Goal: Transaction & Acquisition: Subscribe to service/newsletter

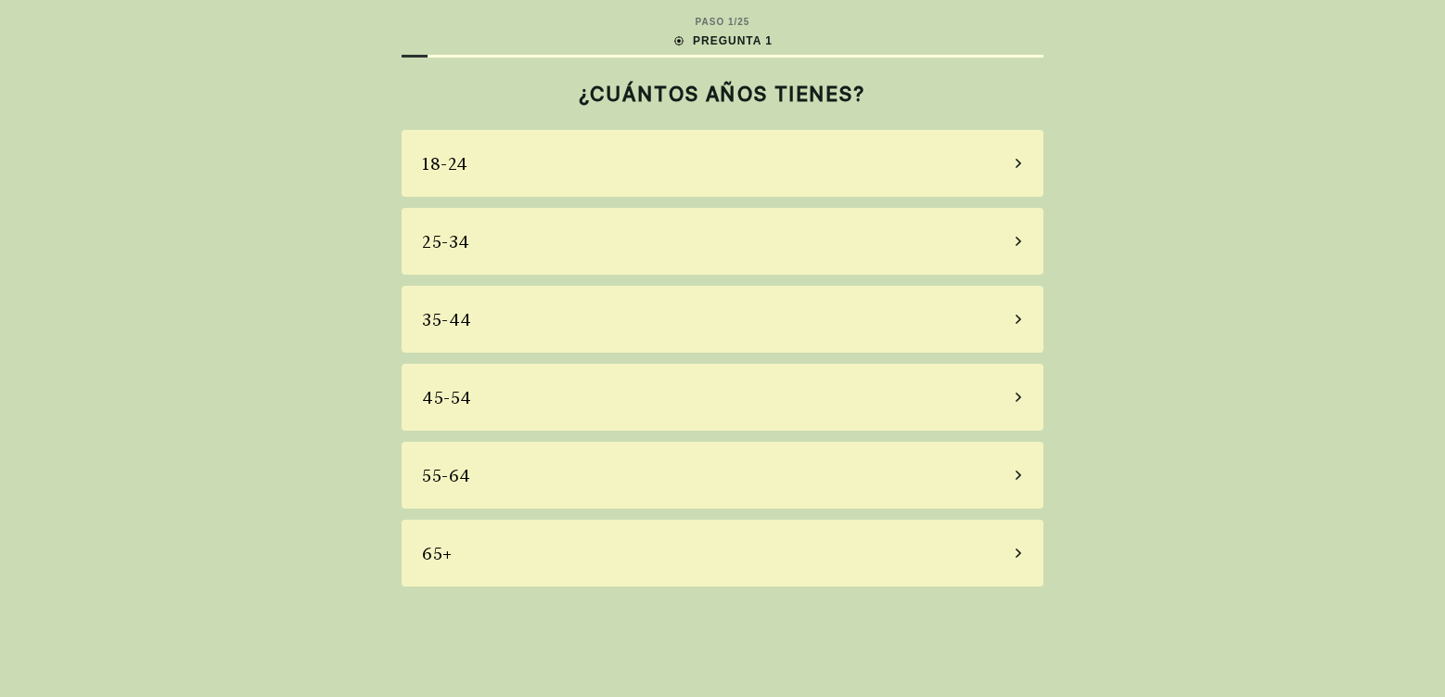
click at [497, 236] on div "25-34" at bounding box center [723, 241] width 642 height 67
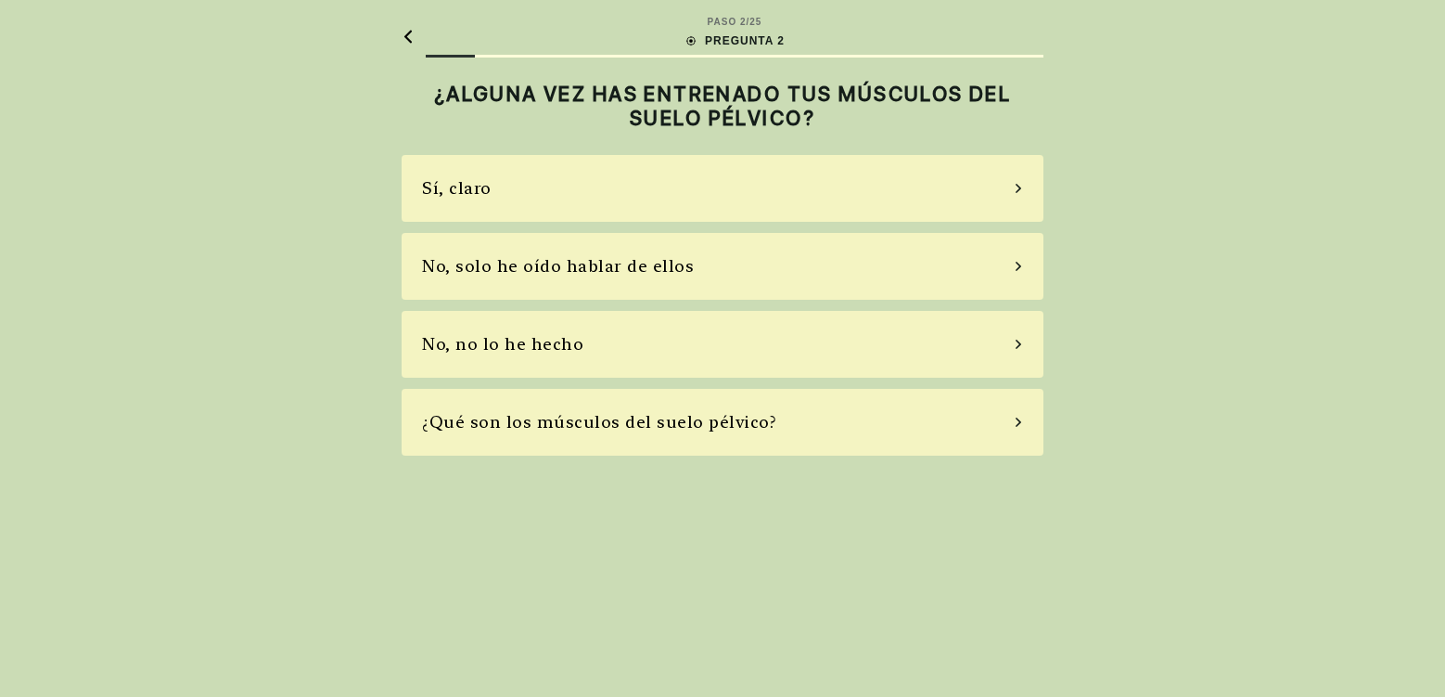
click at [762, 266] on div "No, solo he oído hablar de ellos" at bounding box center [723, 266] width 642 height 67
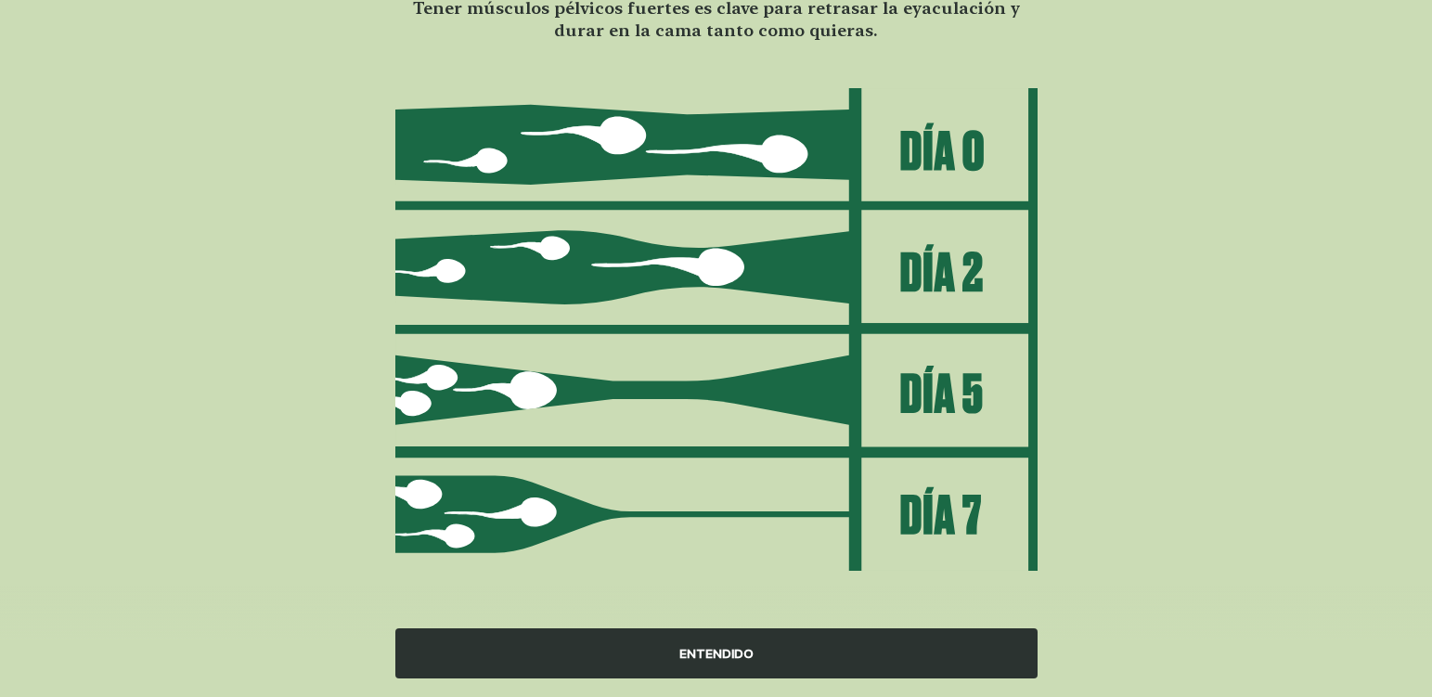
scroll to position [169, 0]
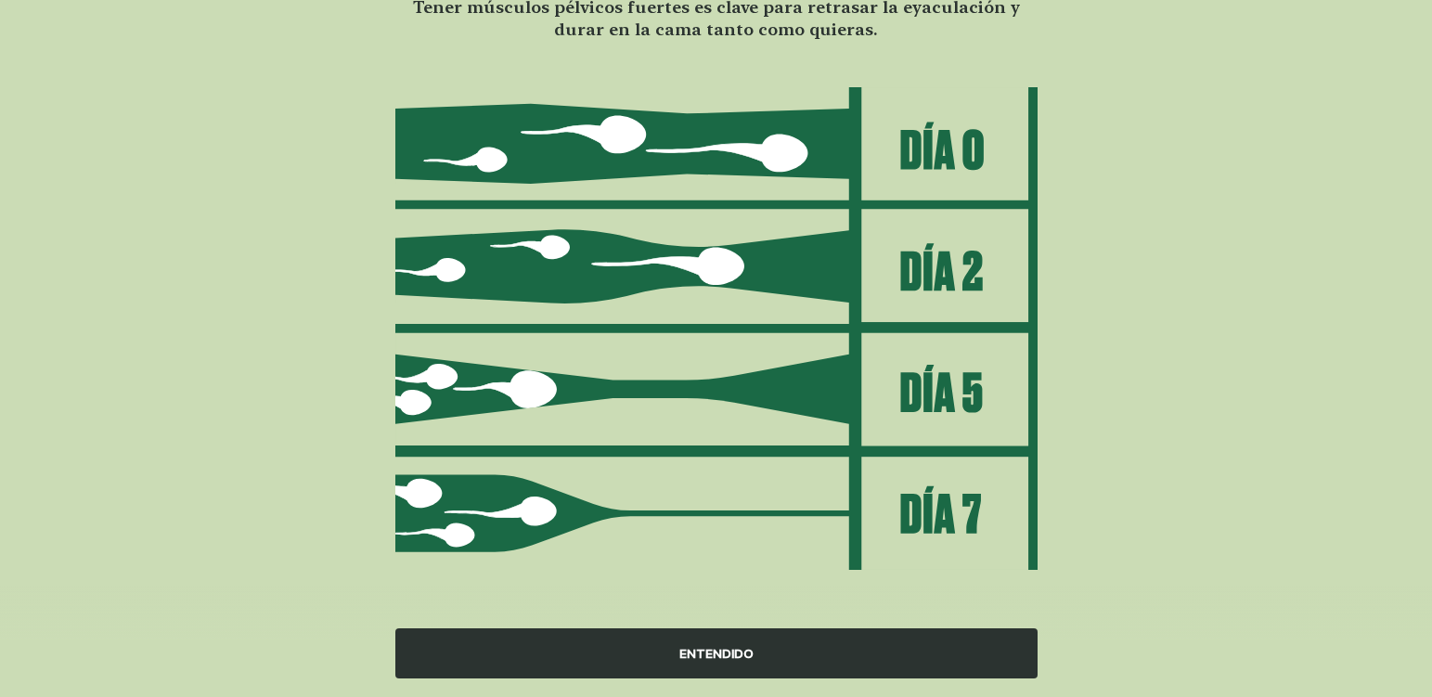
click at [775, 661] on div "ENTENDIDO" at bounding box center [716, 653] width 642 height 50
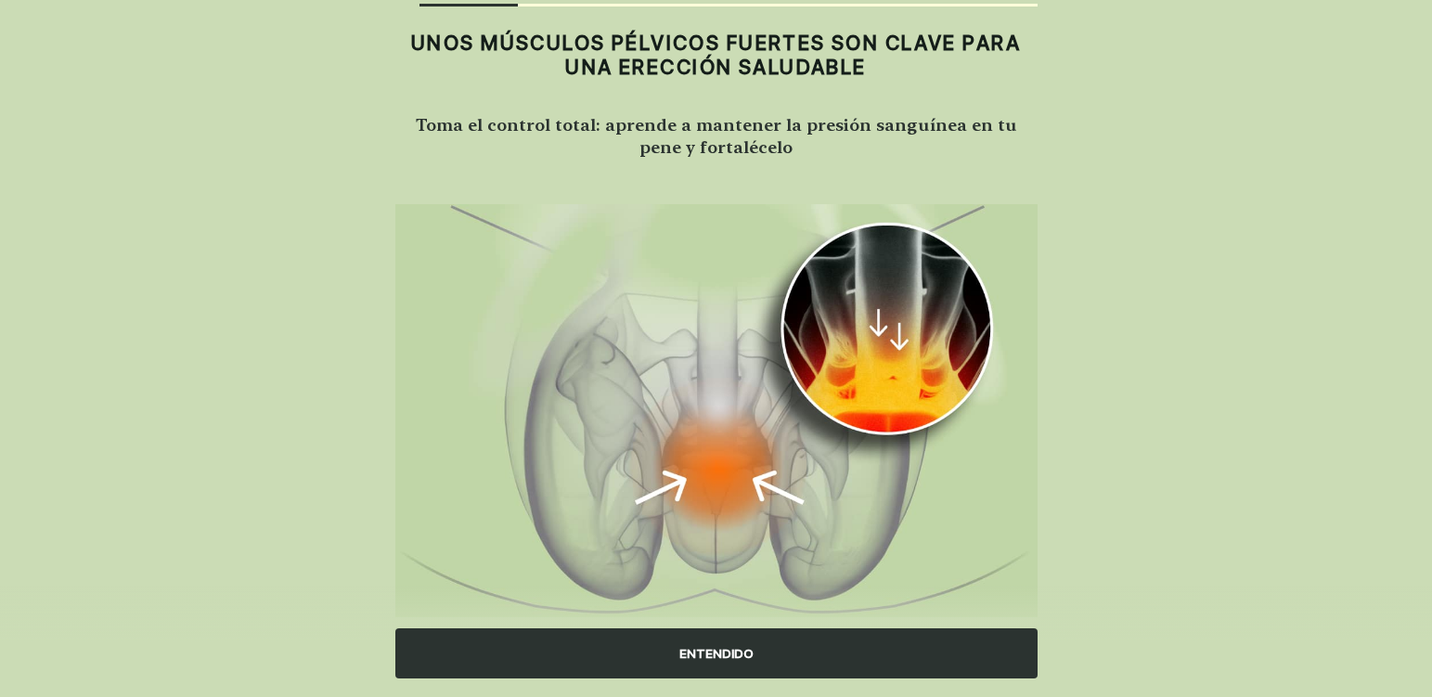
scroll to position [97, 0]
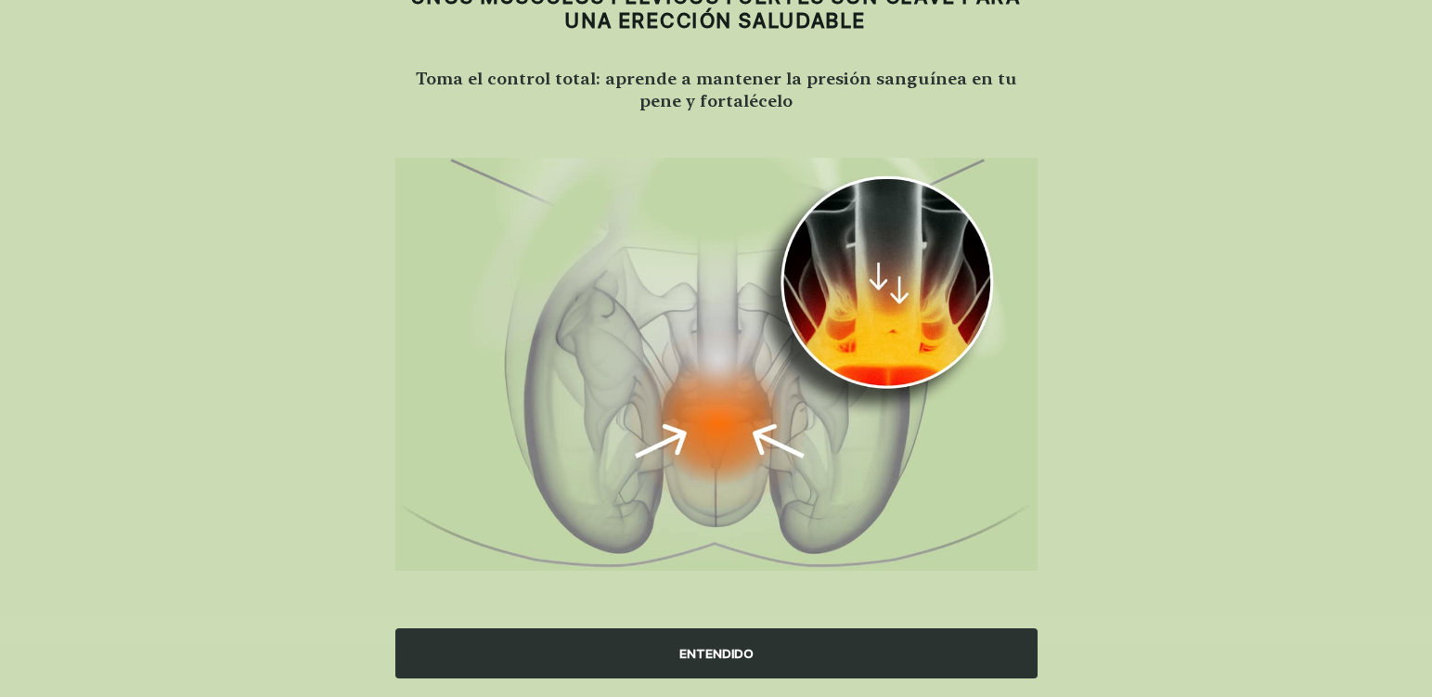
click at [740, 656] on div "ENTENDIDO" at bounding box center [716, 653] width 642 height 50
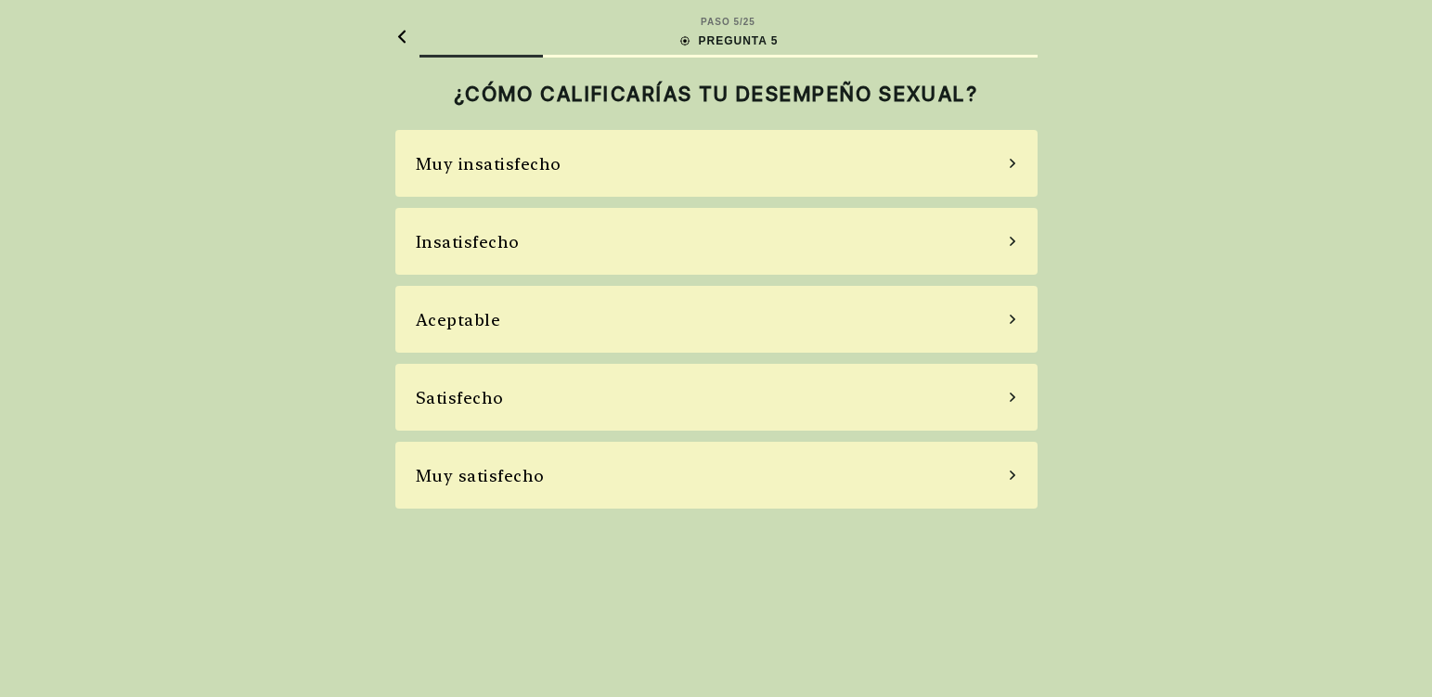
scroll to position [0, 0]
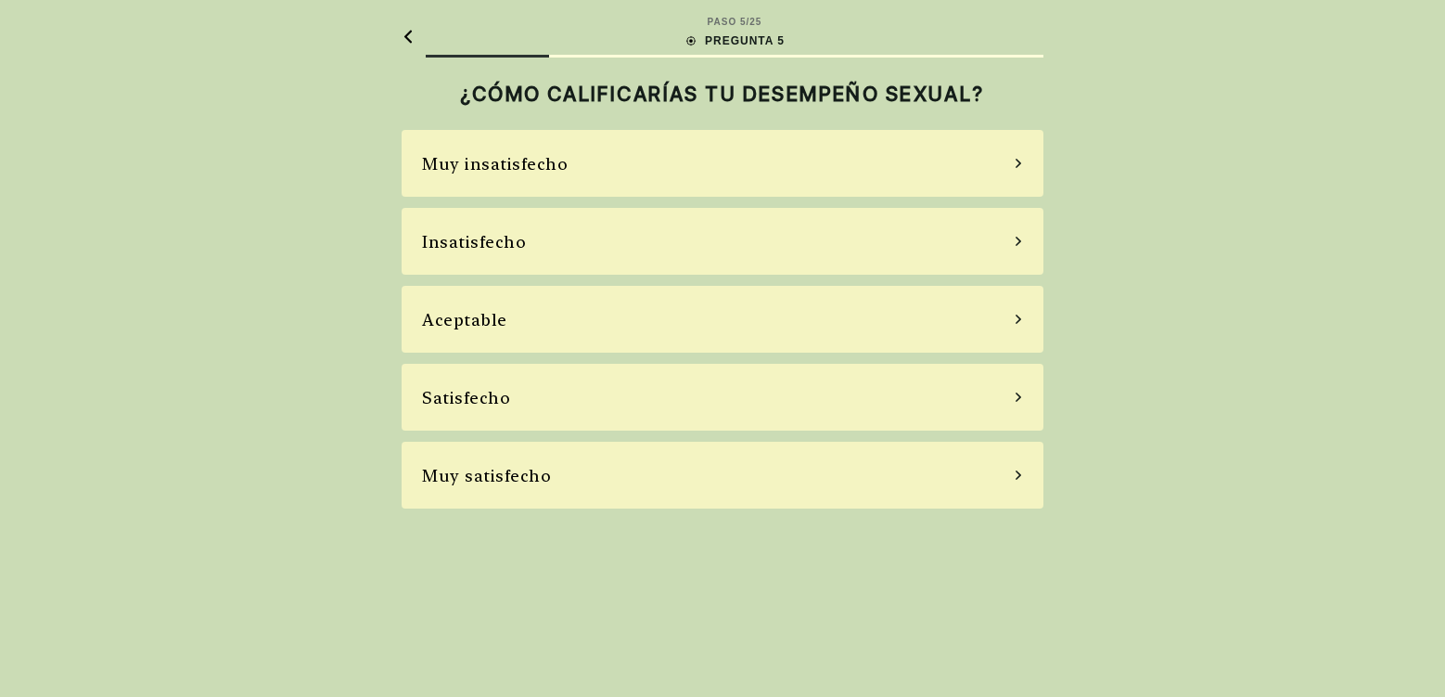
click at [430, 247] on div "Insatisfecho" at bounding box center [474, 241] width 104 height 25
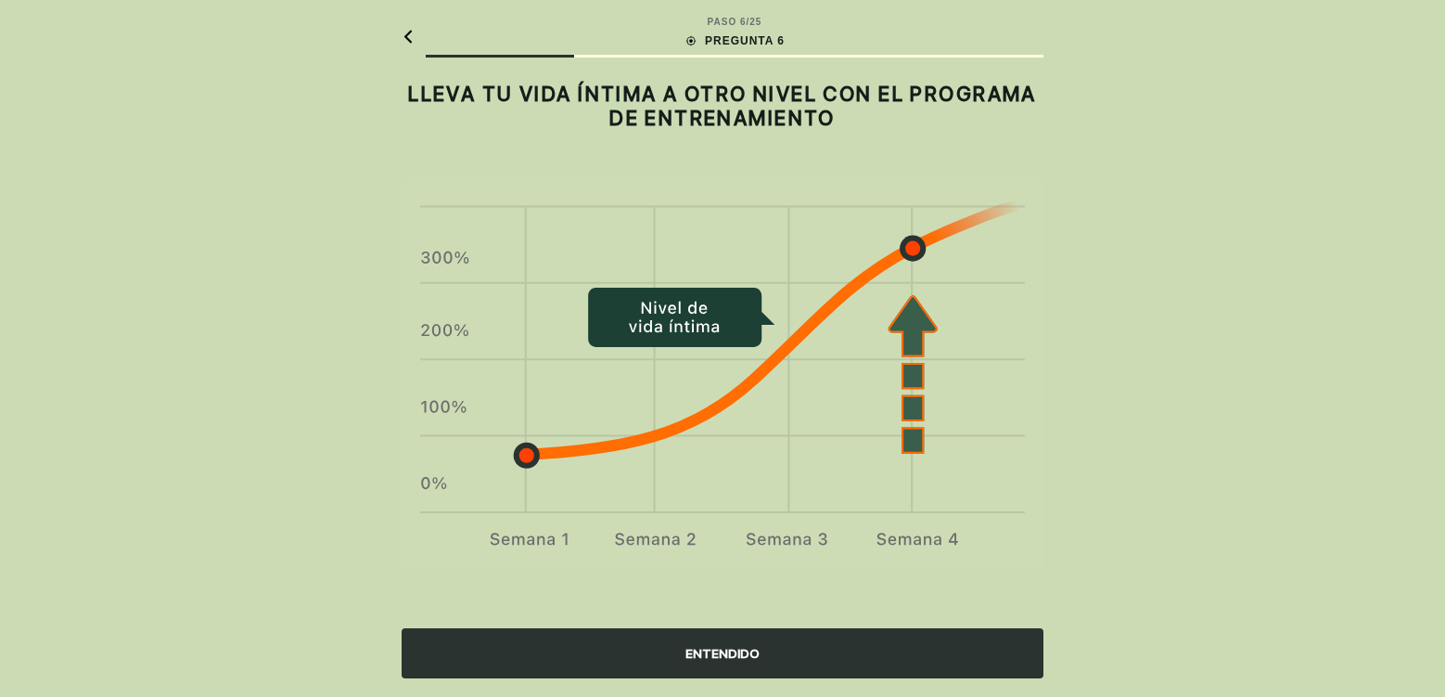
click at [575, 674] on div "ENTENDIDO" at bounding box center [723, 653] width 642 height 50
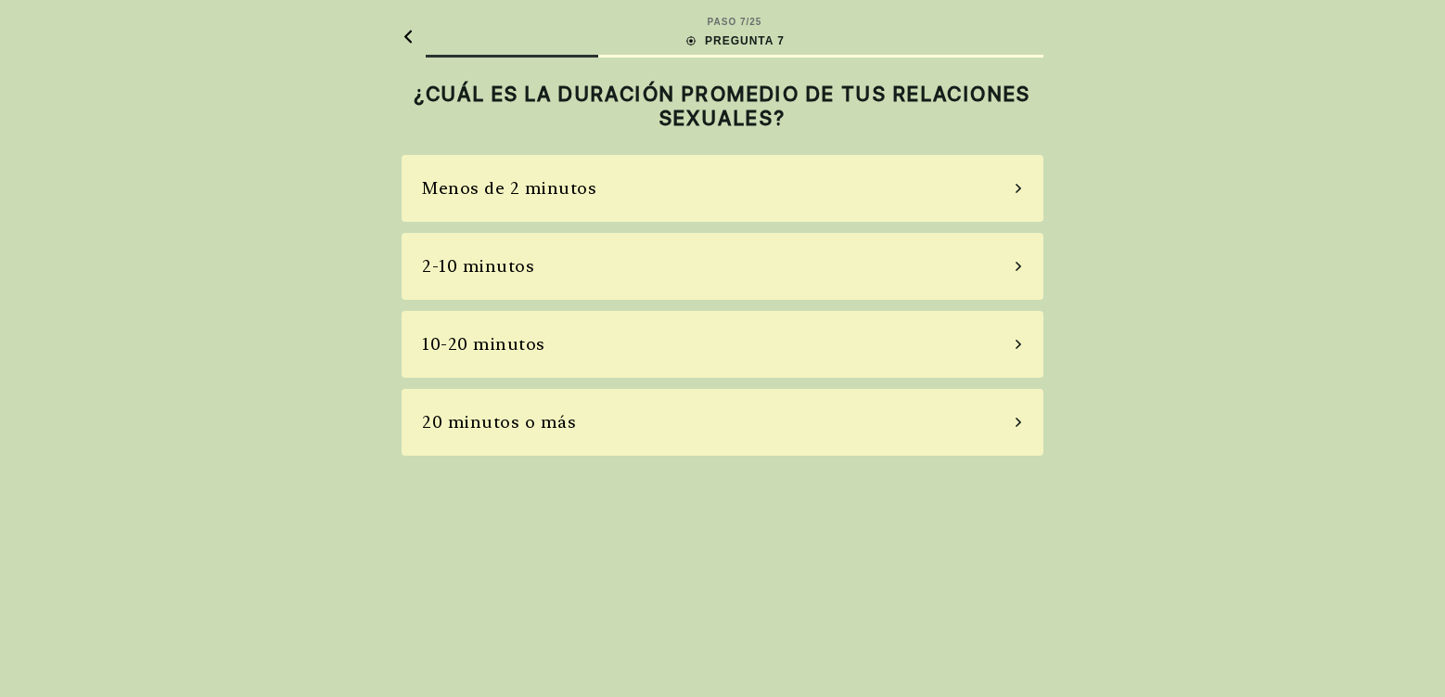
click at [465, 276] on div "2-10 minutos" at bounding box center [478, 265] width 112 height 25
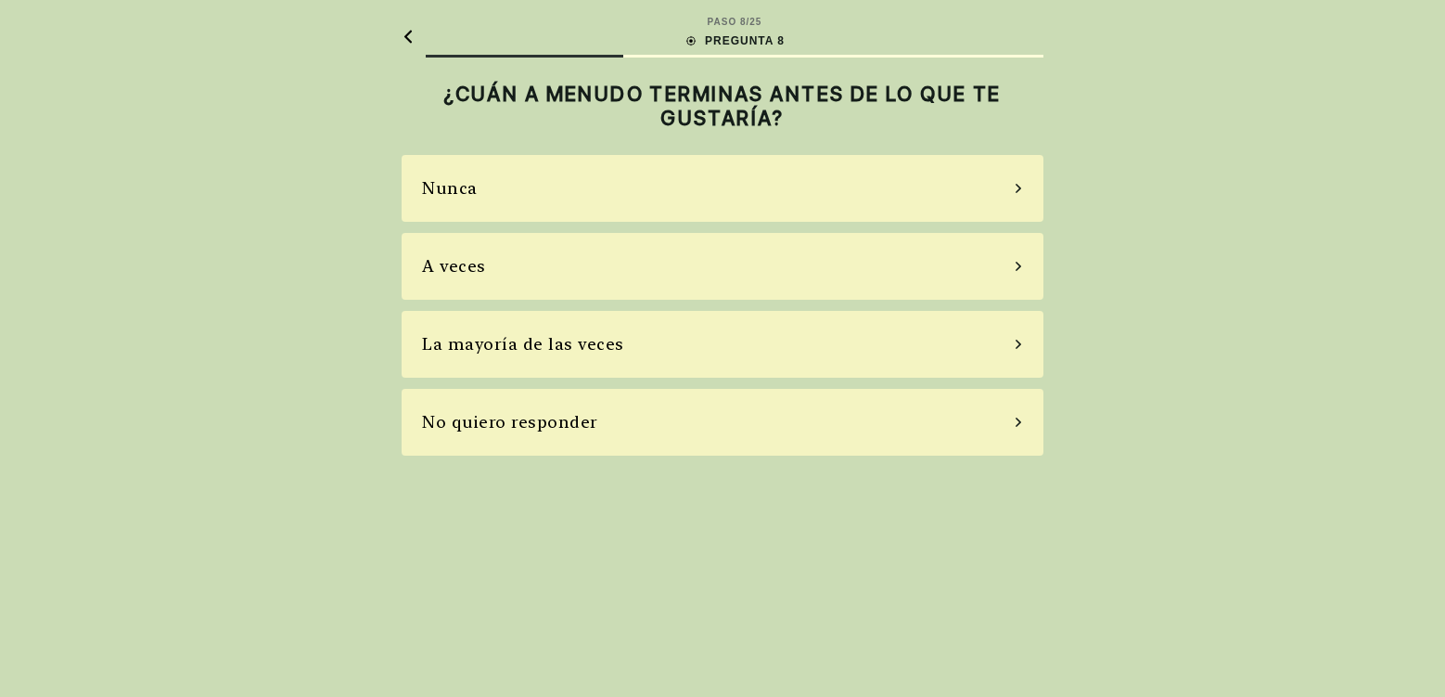
click at [414, 197] on div "Nunca" at bounding box center [723, 188] width 642 height 67
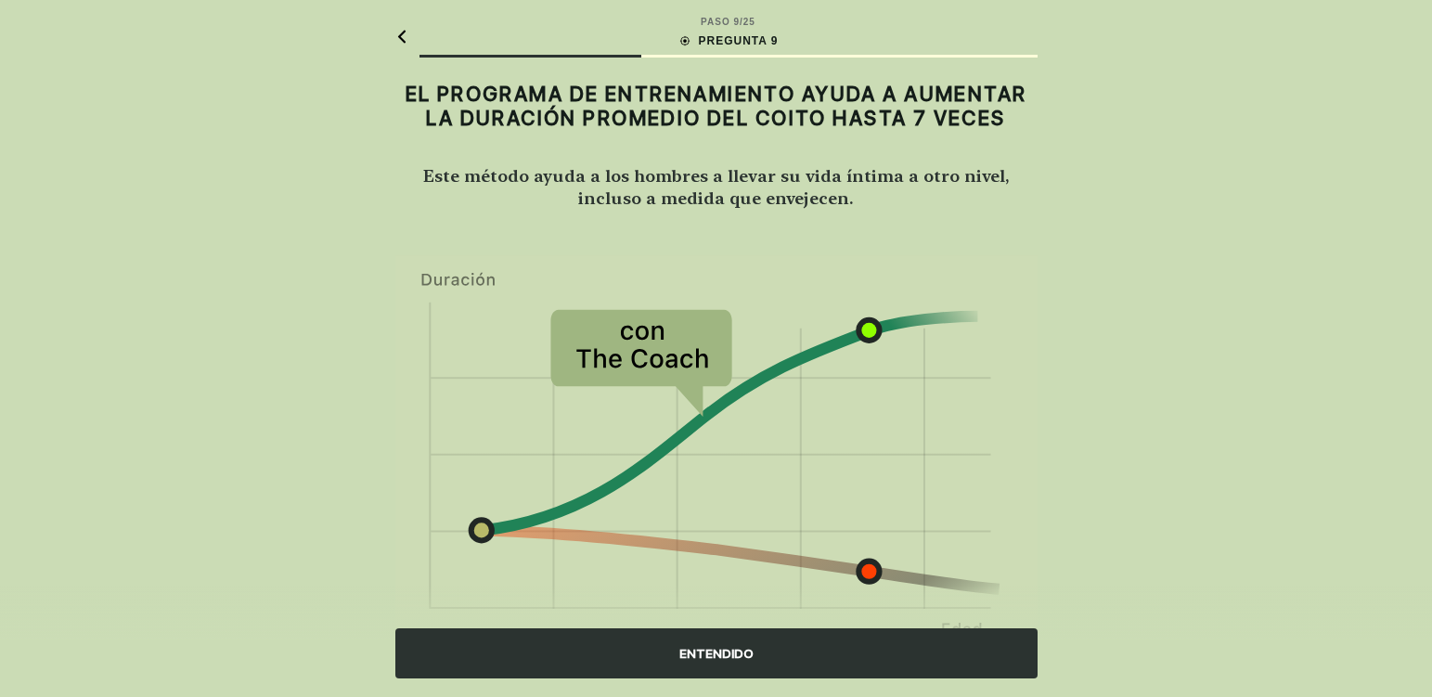
click at [538, 656] on div "ENTENDIDO" at bounding box center [716, 653] width 642 height 50
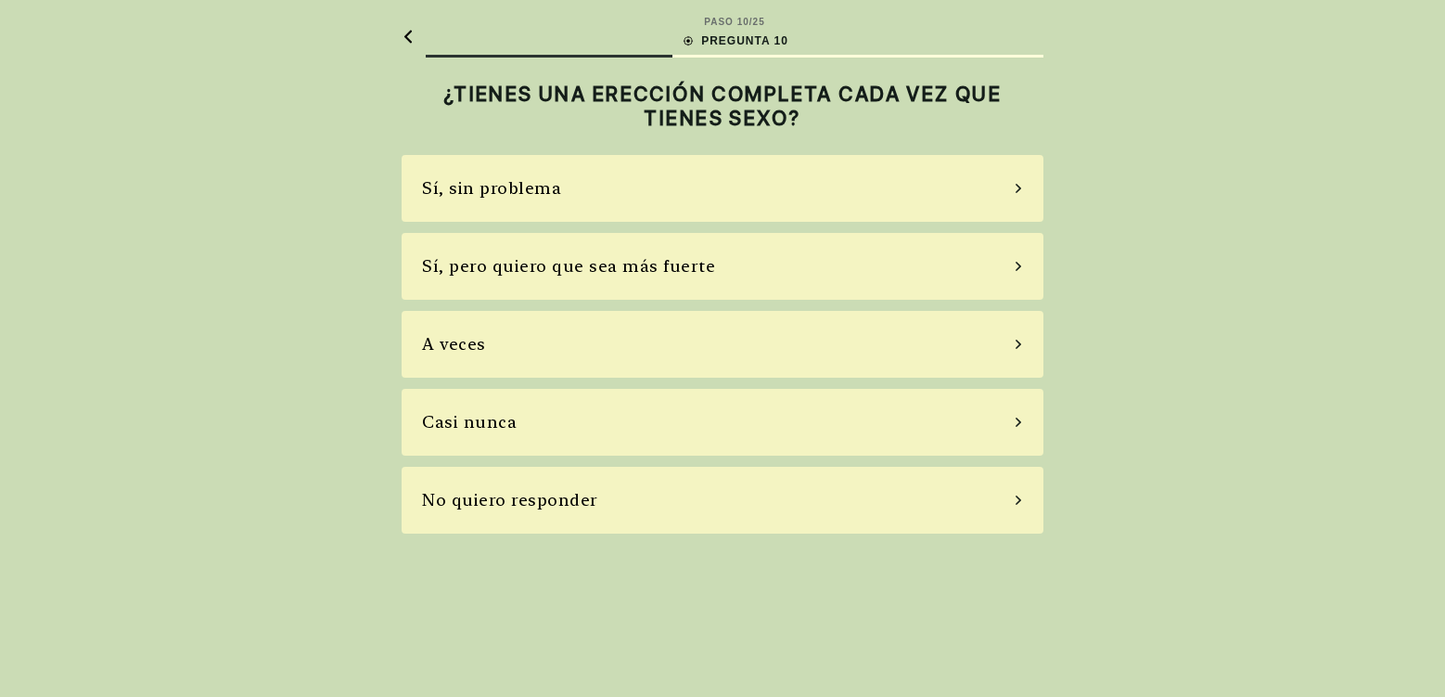
click at [401, 280] on main "PASO 10 / 25 PREGUNTA 10 ¿TIENES UNA ERECCIÓN COMPLETA CADA VEZ QUE TIENES SEXO…" at bounding box center [723, 274] width 672 height 548
click at [417, 280] on div "Sí, pero quiero que sea más fuerte" at bounding box center [723, 266] width 642 height 67
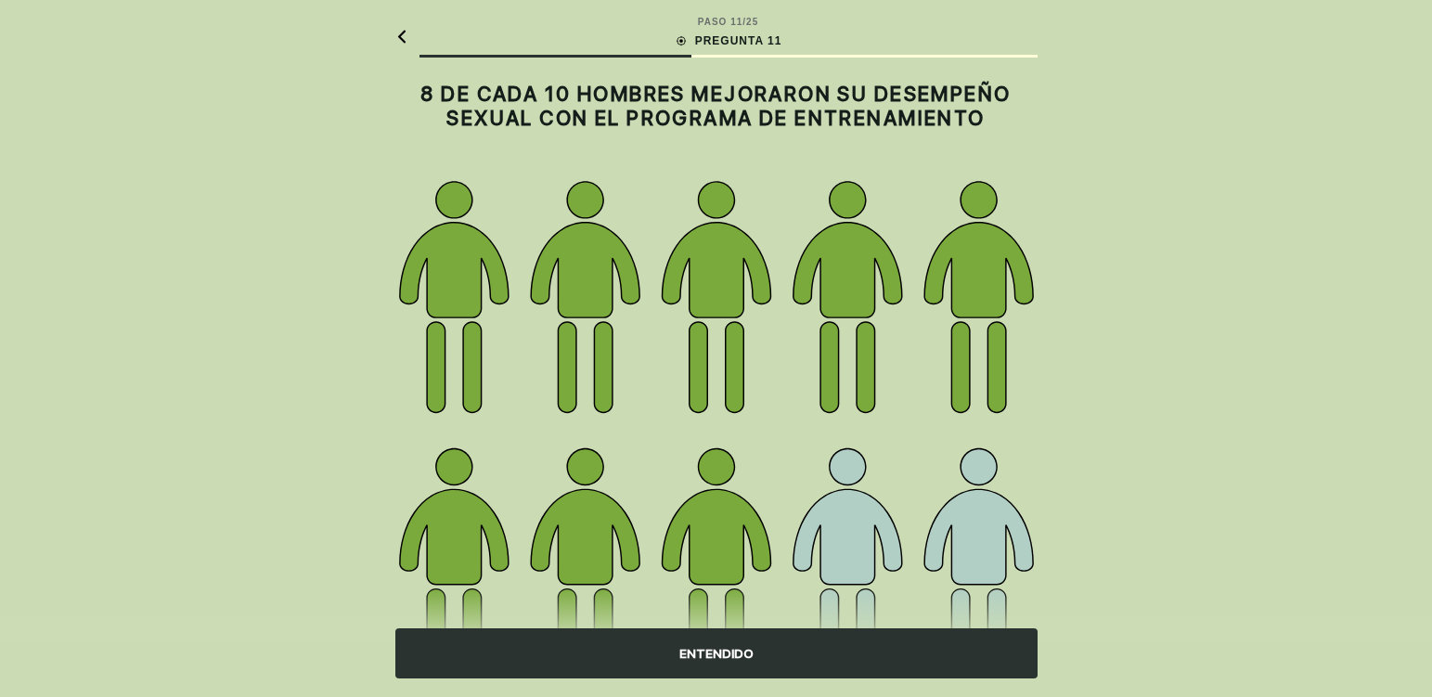
click at [480, 652] on div "ENTENDIDO" at bounding box center [716, 653] width 642 height 50
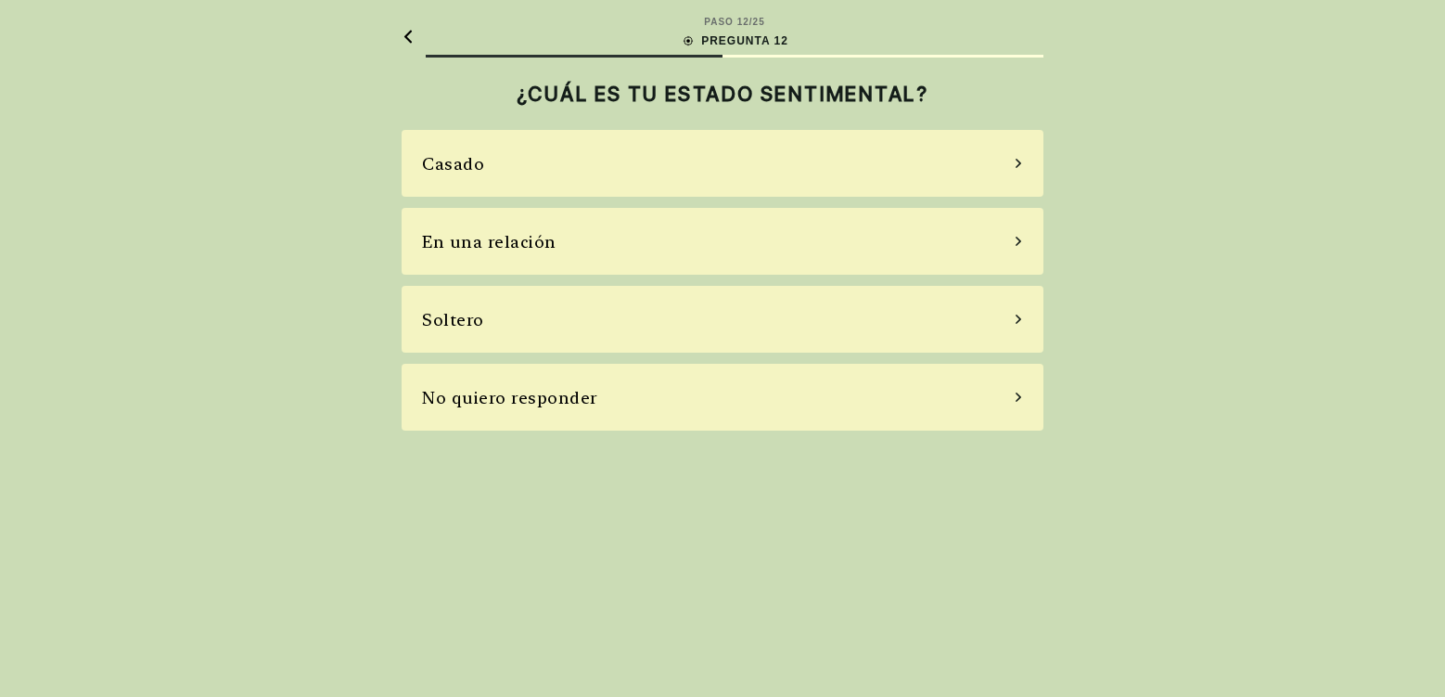
click at [469, 338] on div "Soltero" at bounding box center [723, 319] width 642 height 67
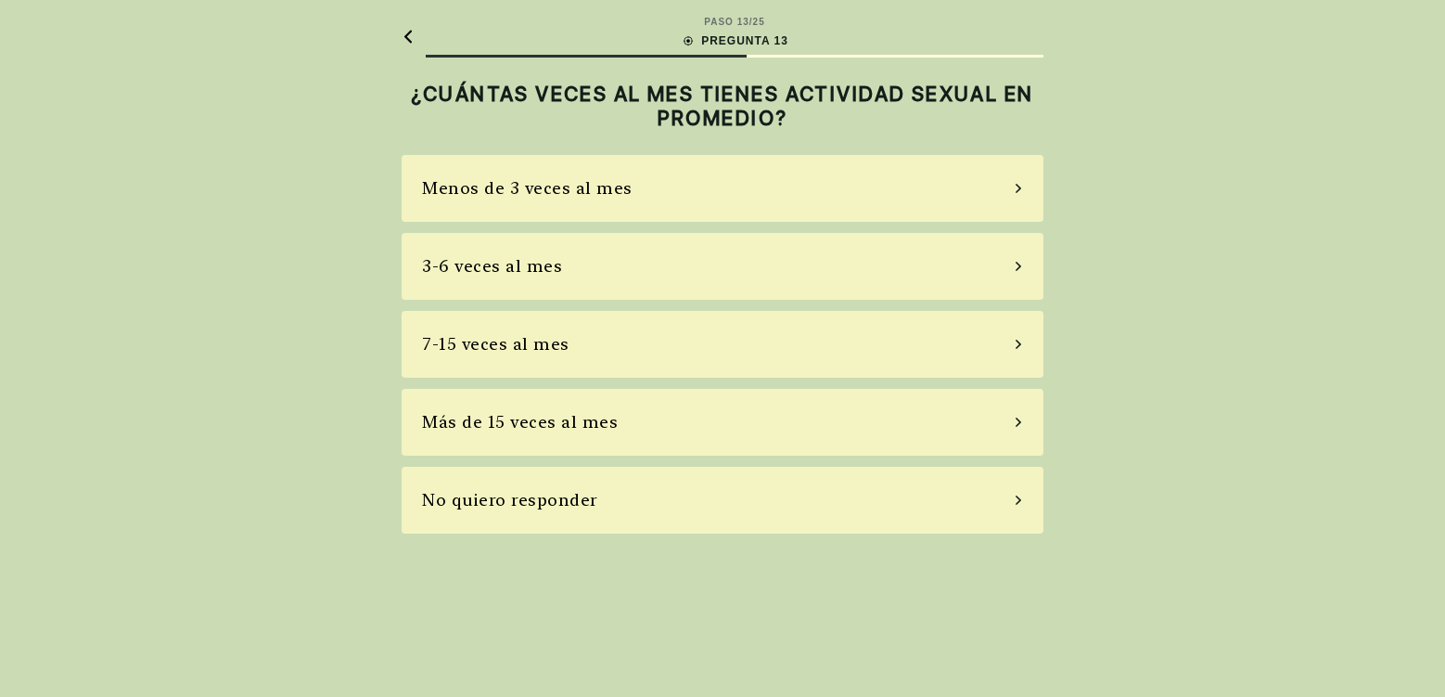
click at [429, 188] on div "Menos de 3 veces al mes" at bounding box center [527, 187] width 211 height 25
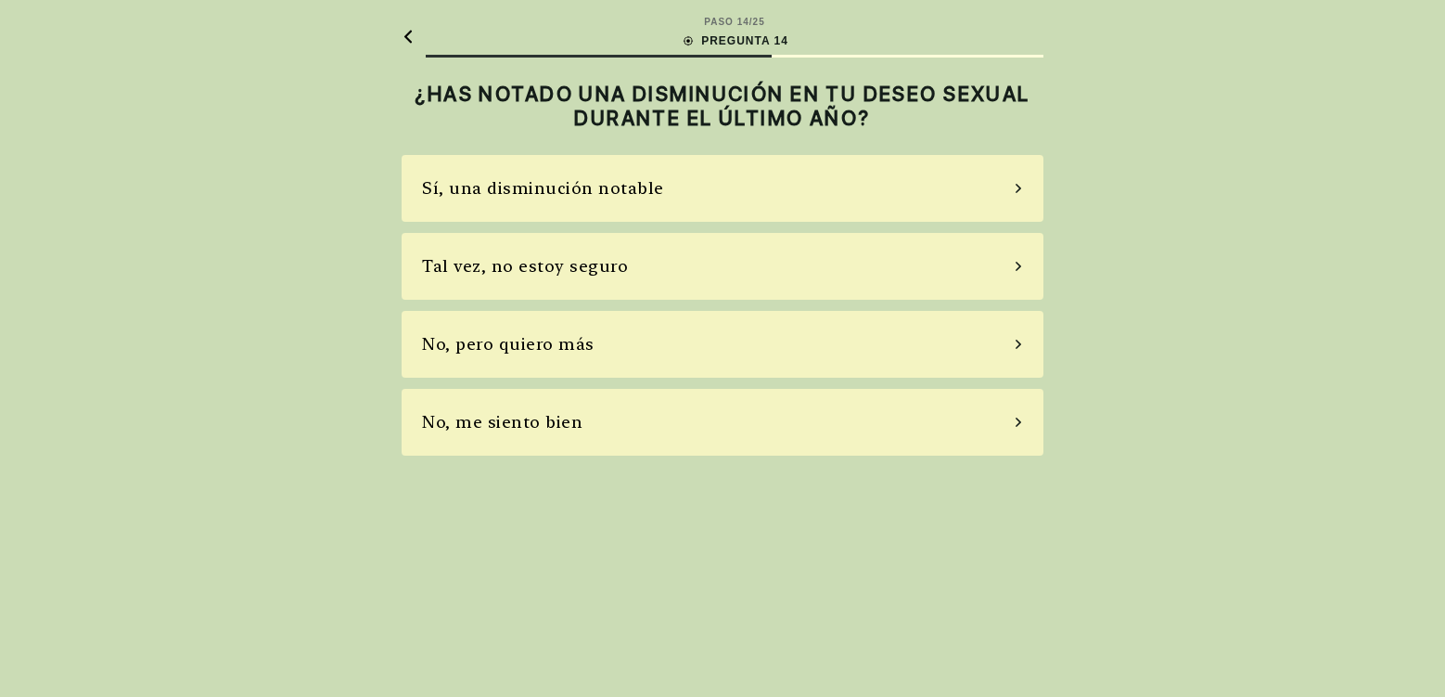
click at [421, 201] on div "Sí, una disminución notable" at bounding box center [723, 188] width 642 height 67
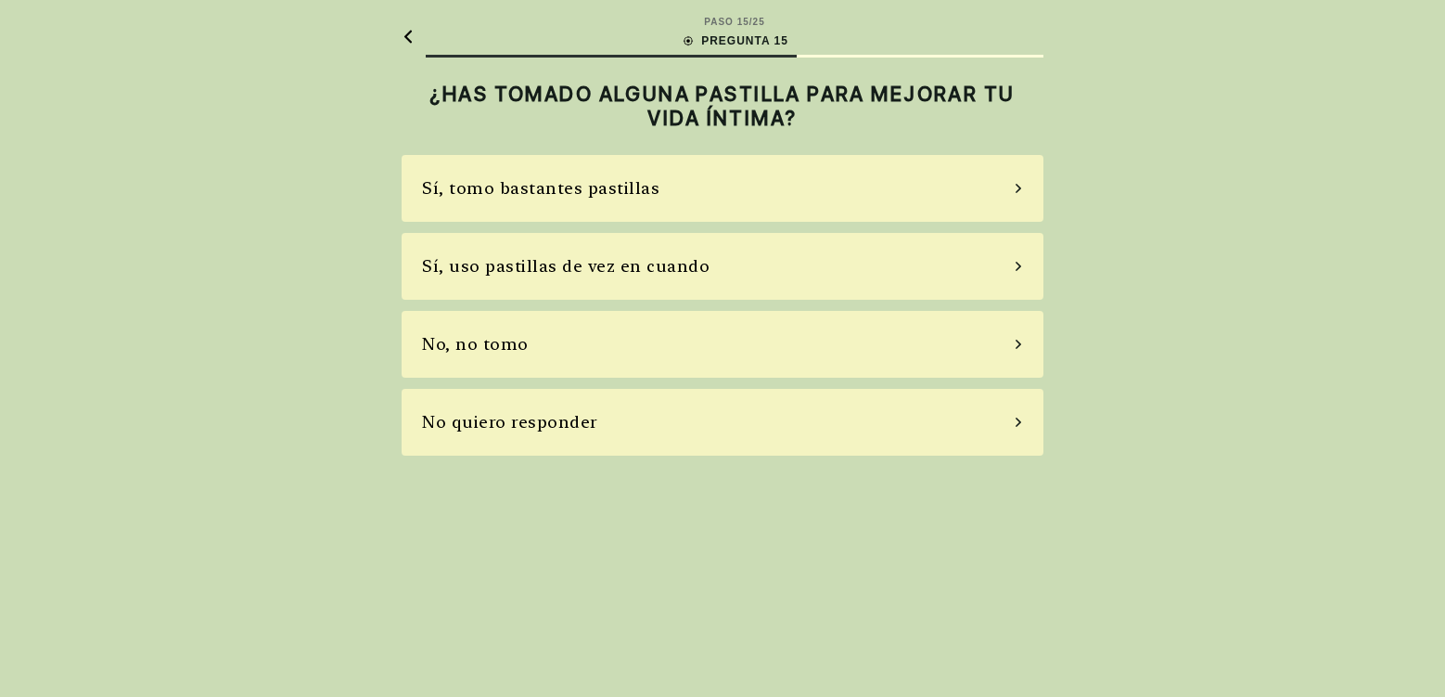
click at [411, 277] on div "Sí, uso pastillas de vez en cuando" at bounding box center [723, 266] width 642 height 67
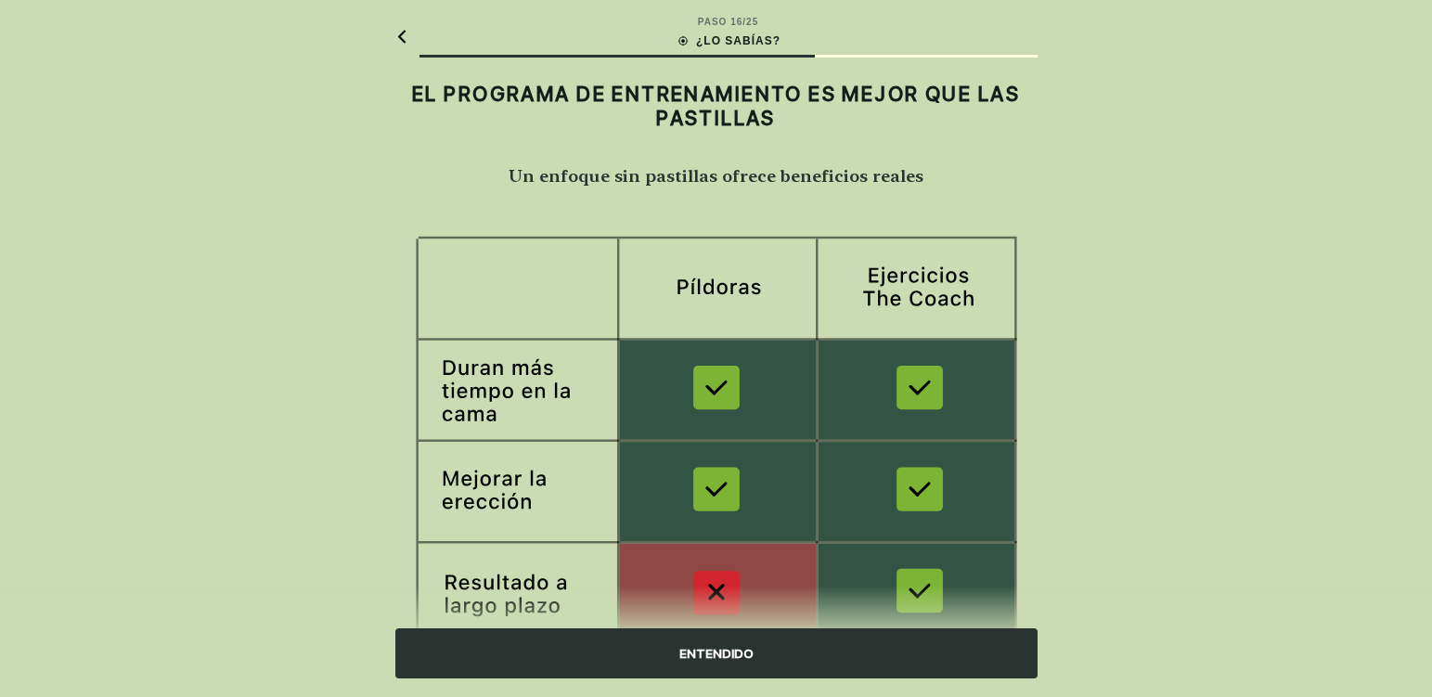
click at [412, 656] on div "ENTENDIDO" at bounding box center [716, 653] width 642 height 50
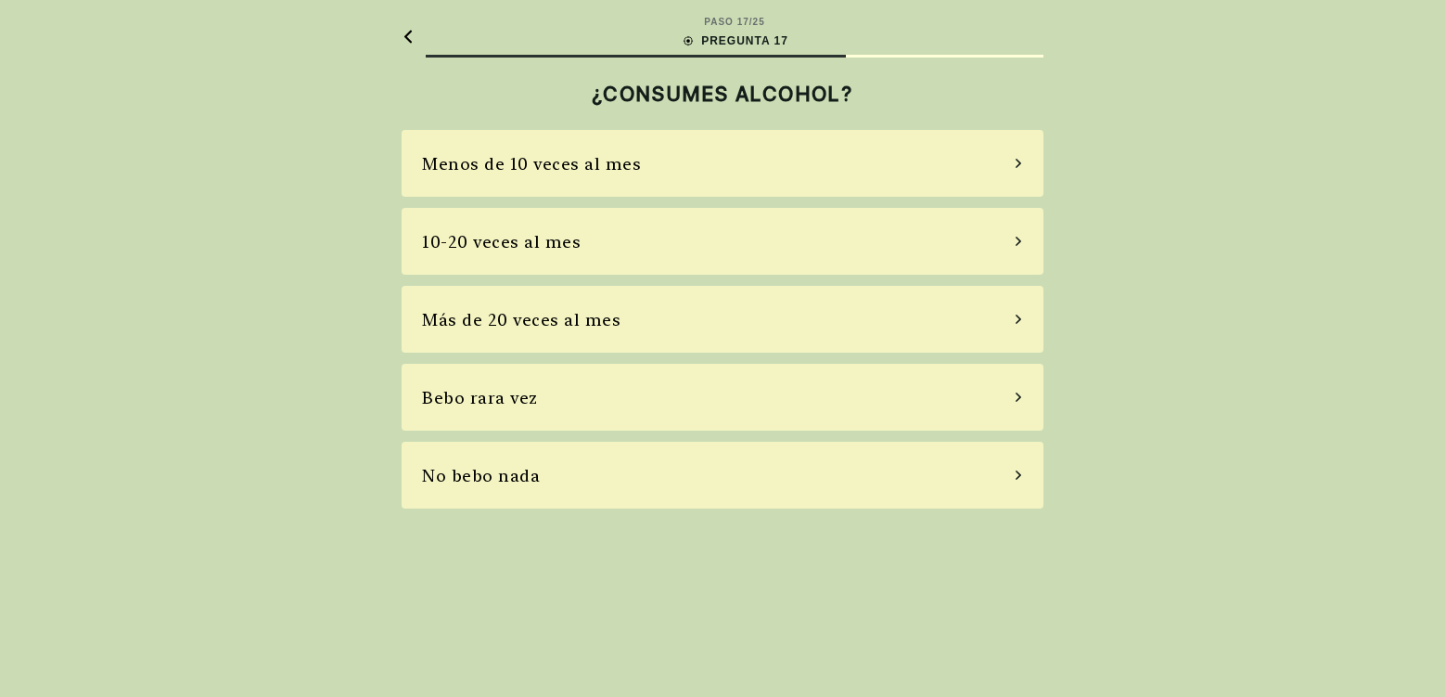
click at [423, 497] on div "No bebo nada" at bounding box center [723, 475] width 642 height 67
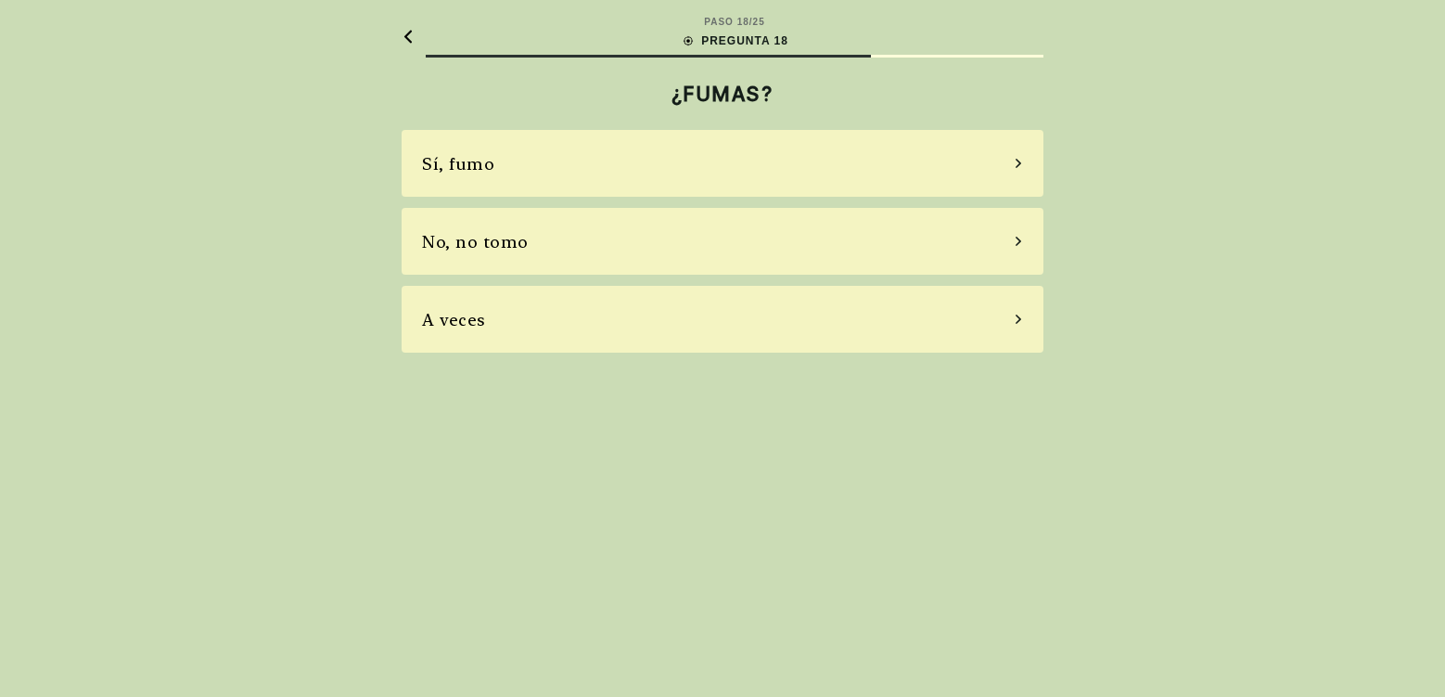
click at [469, 251] on div "No, no tomo" at bounding box center [475, 241] width 107 height 25
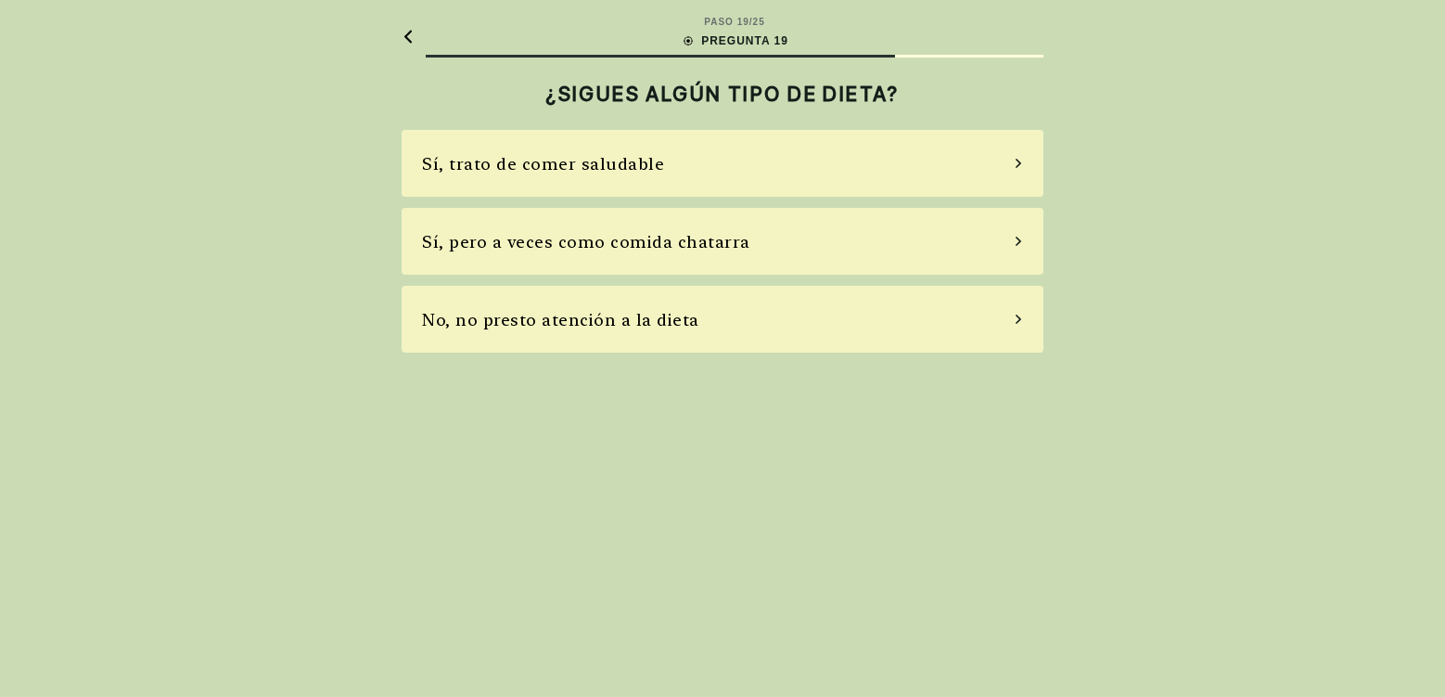
click at [443, 338] on div "No, no presto atención a la dieta" at bounding box center [723, 319] width 642 height 67
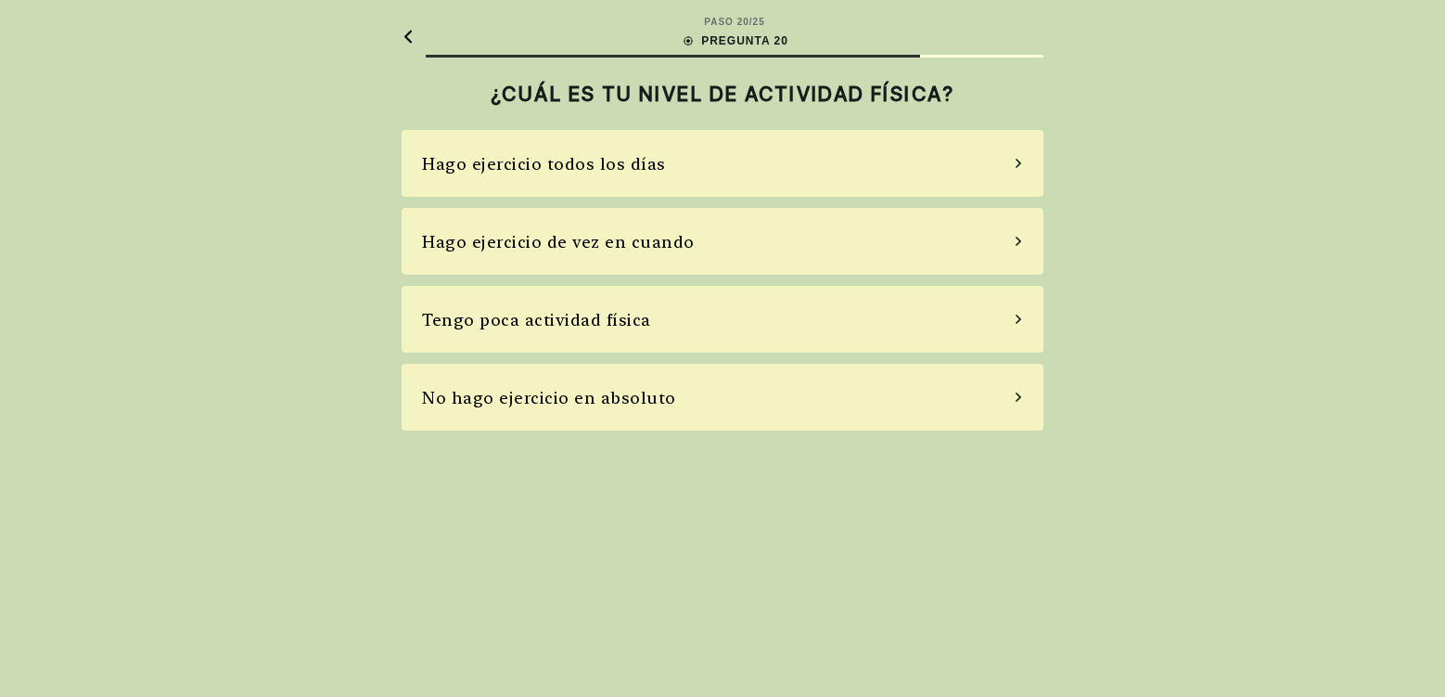
click at [432, 173] on div "Hago ejercicio todos los días" at bounding box center [544, 163] width 244 height 25
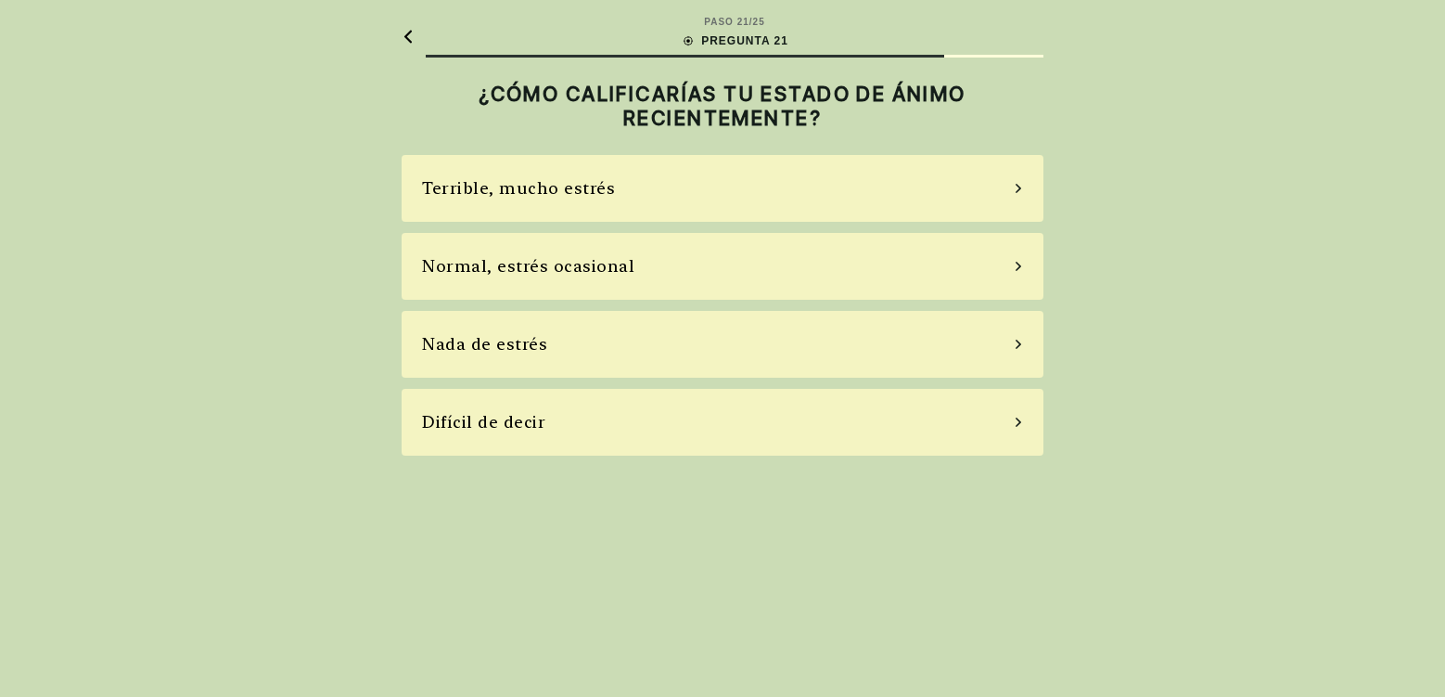
click at [491, 276] on div "Normal, estrés ocasional" at bounding box center [528, 265] width 212 height 25
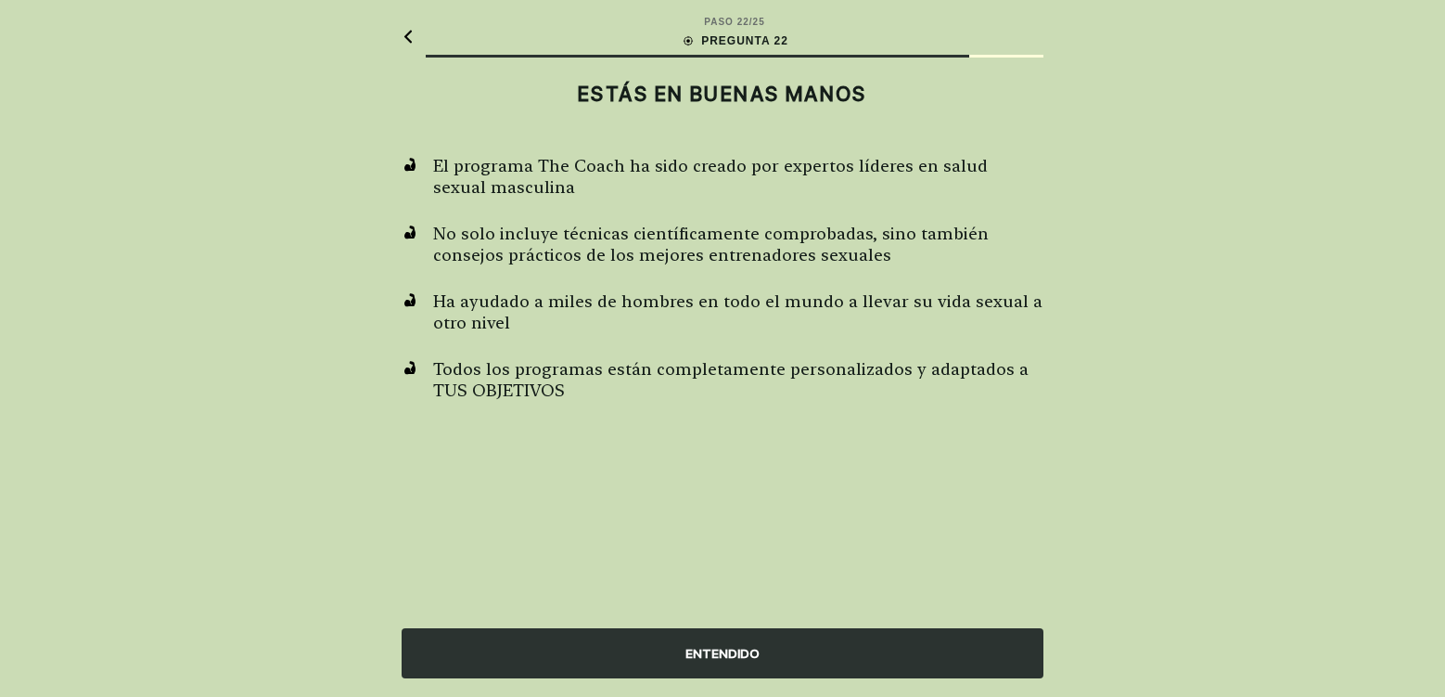
click at [554, 662] on div "ENTENDIDO" at bounding box center [723, 653] width 642 height 50
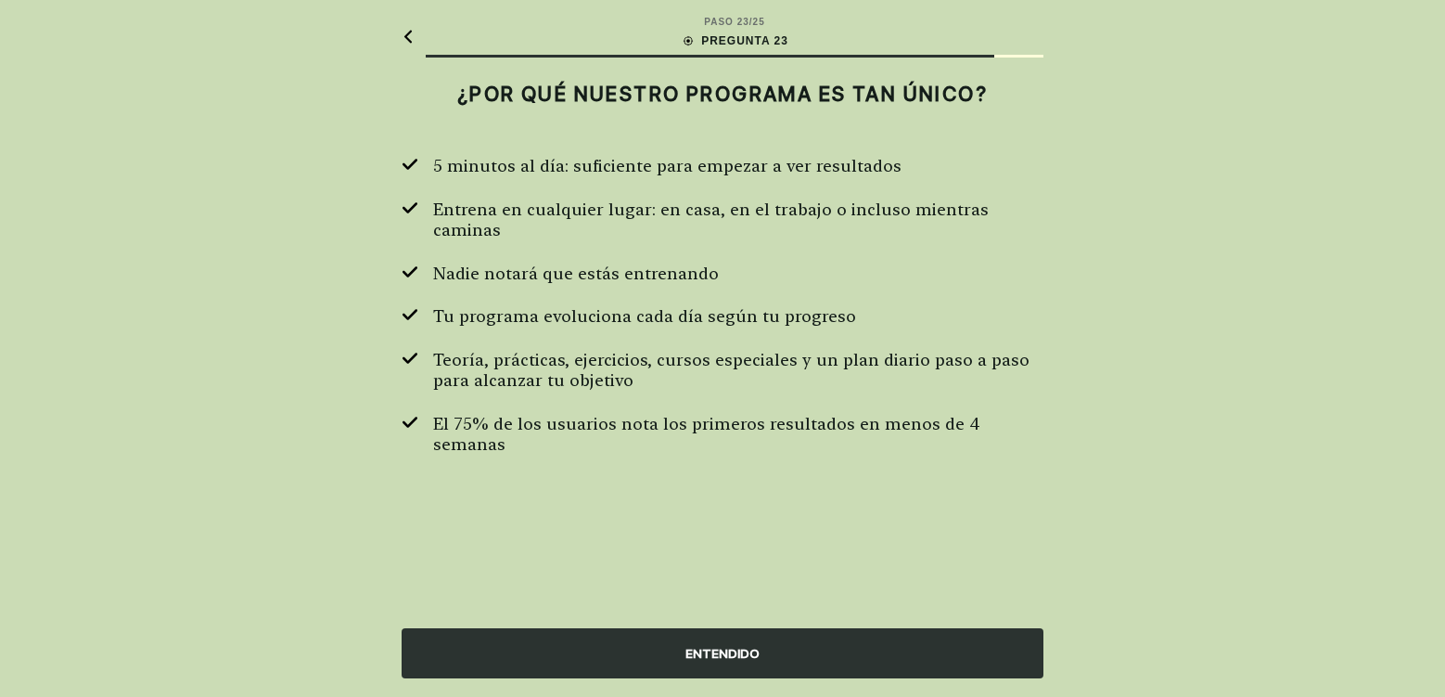
click at [543, 656] on div "ENTENDIDO" at bounding box center [723, 653] width 642 height 50
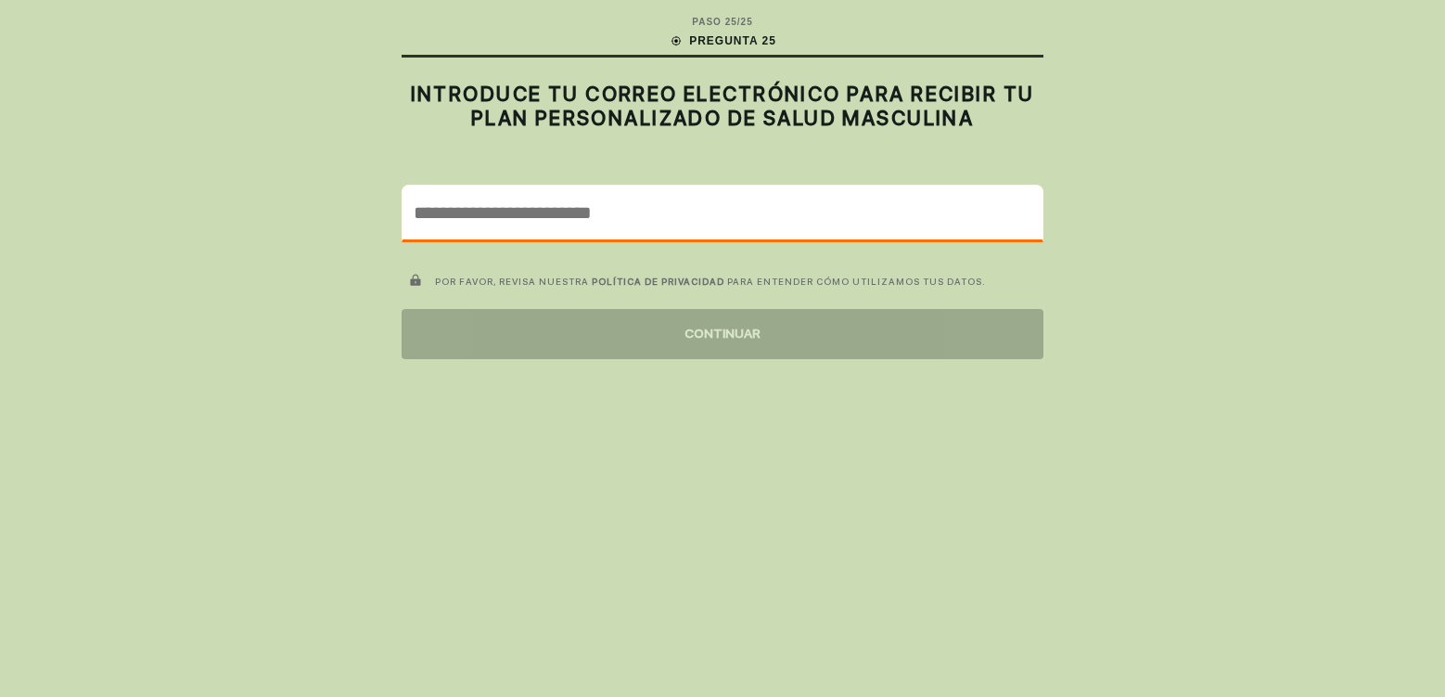
click at [594, 220] on input "email" at bounding box center [723, 213] width 640 height 54
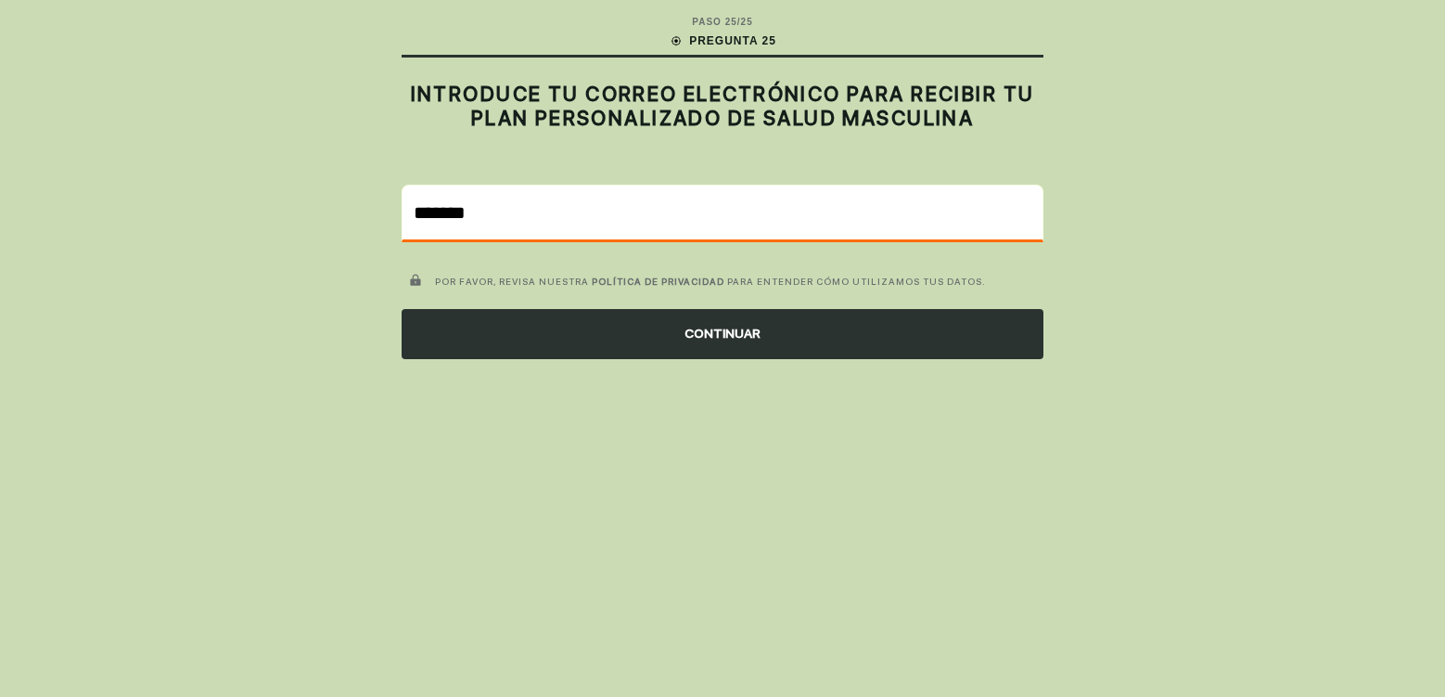
click at [719, 225] on input "*******" at bounding box center [723, 213] width 640 height 54
drag, startPoint x: 719, startPoint y: 225, endPoint x: 649, endPoint y: 212, distance: 70.8
click at [649, 212] on input "*******" at bounding box center [723, 213] width 640 height 54
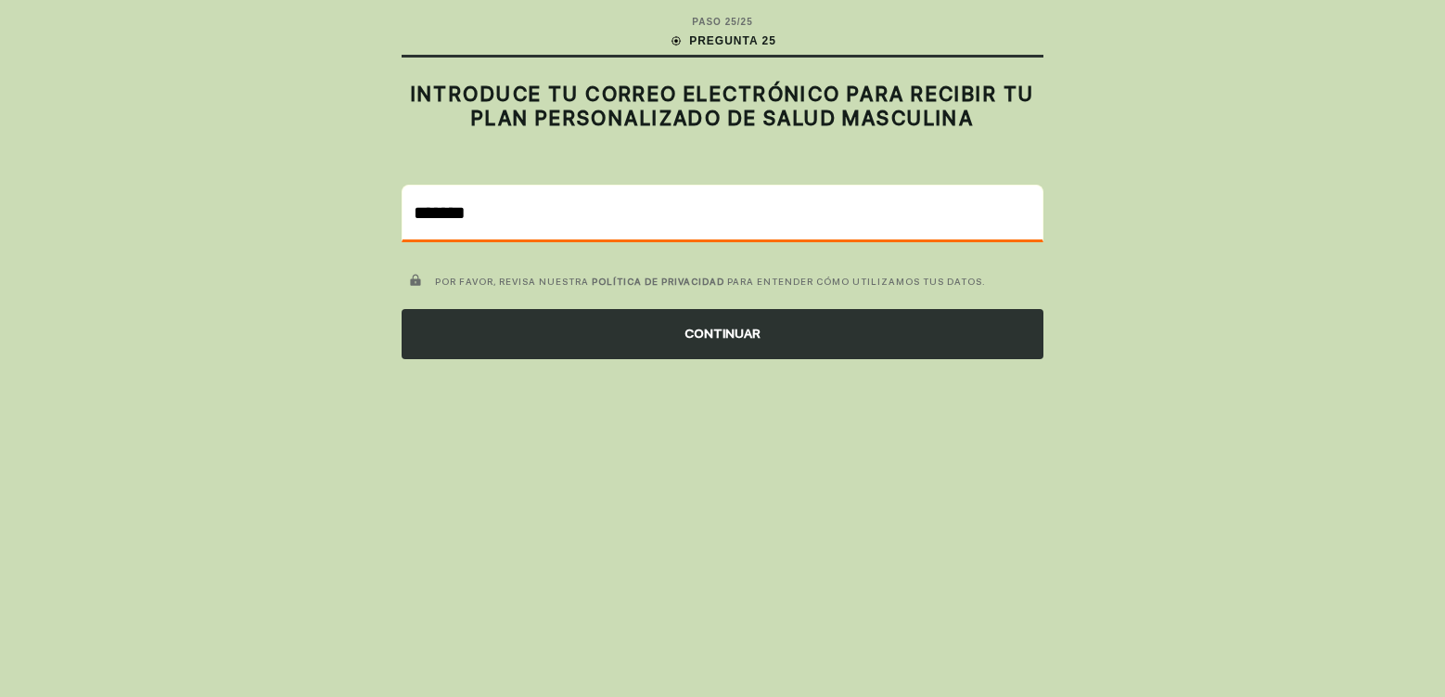
click at [649, 212] on input "*******" at bounding box center [723, 213] width 640 height 54
paste input "**********"
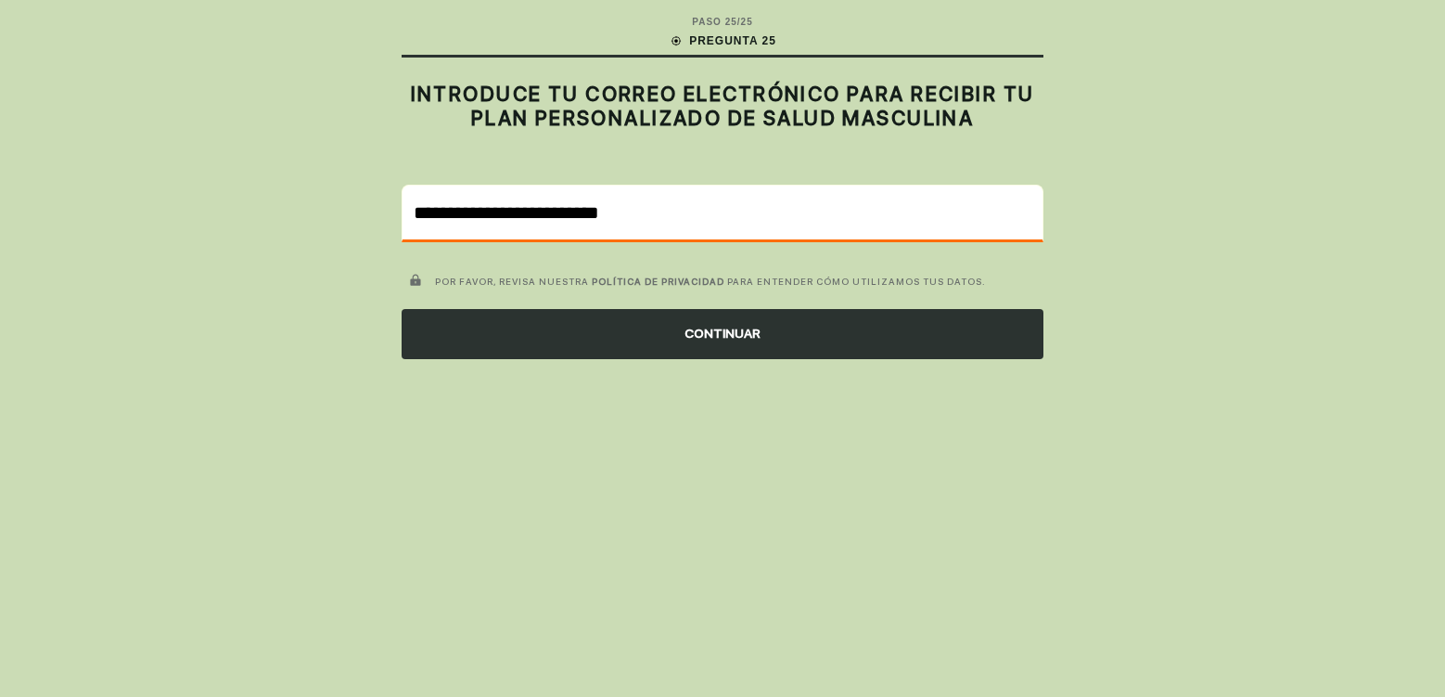
type input "**********"
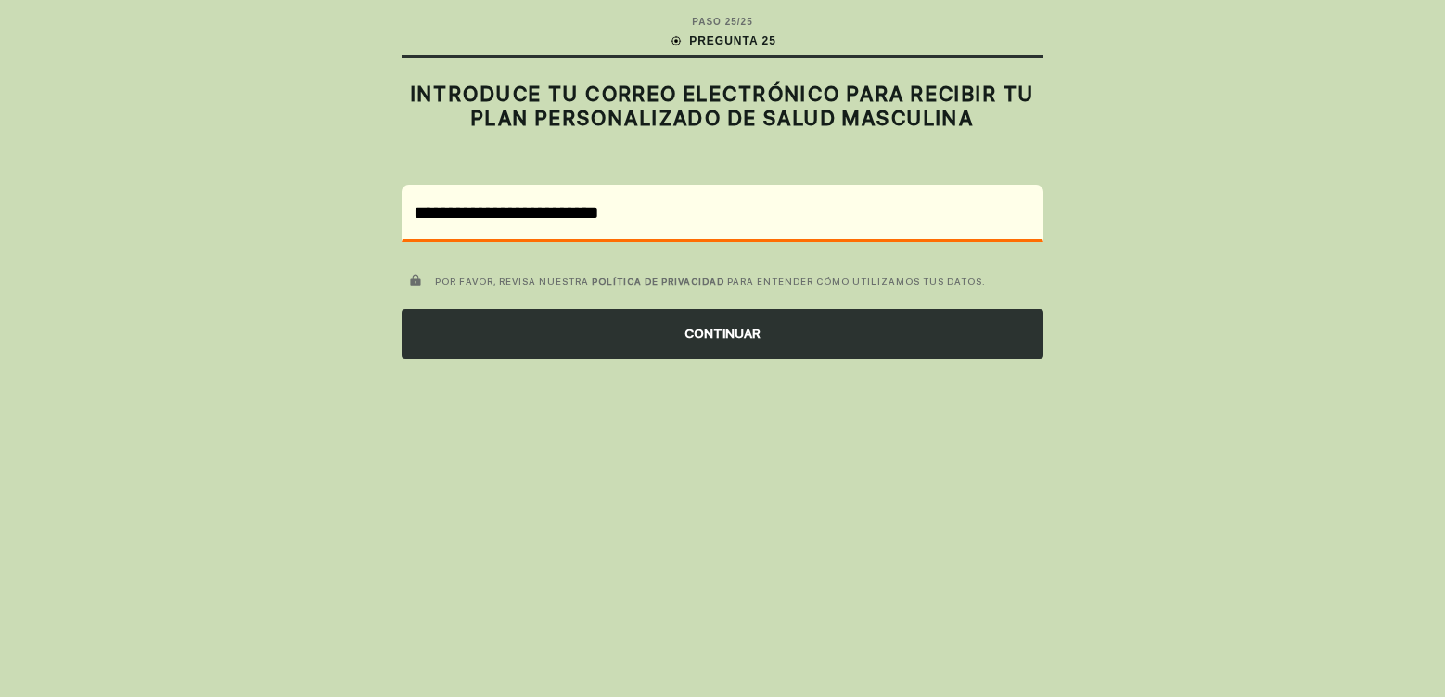
click at [761, 330] on div "CONTINUAR" at bounding box center [723, 334] width 642 height 50
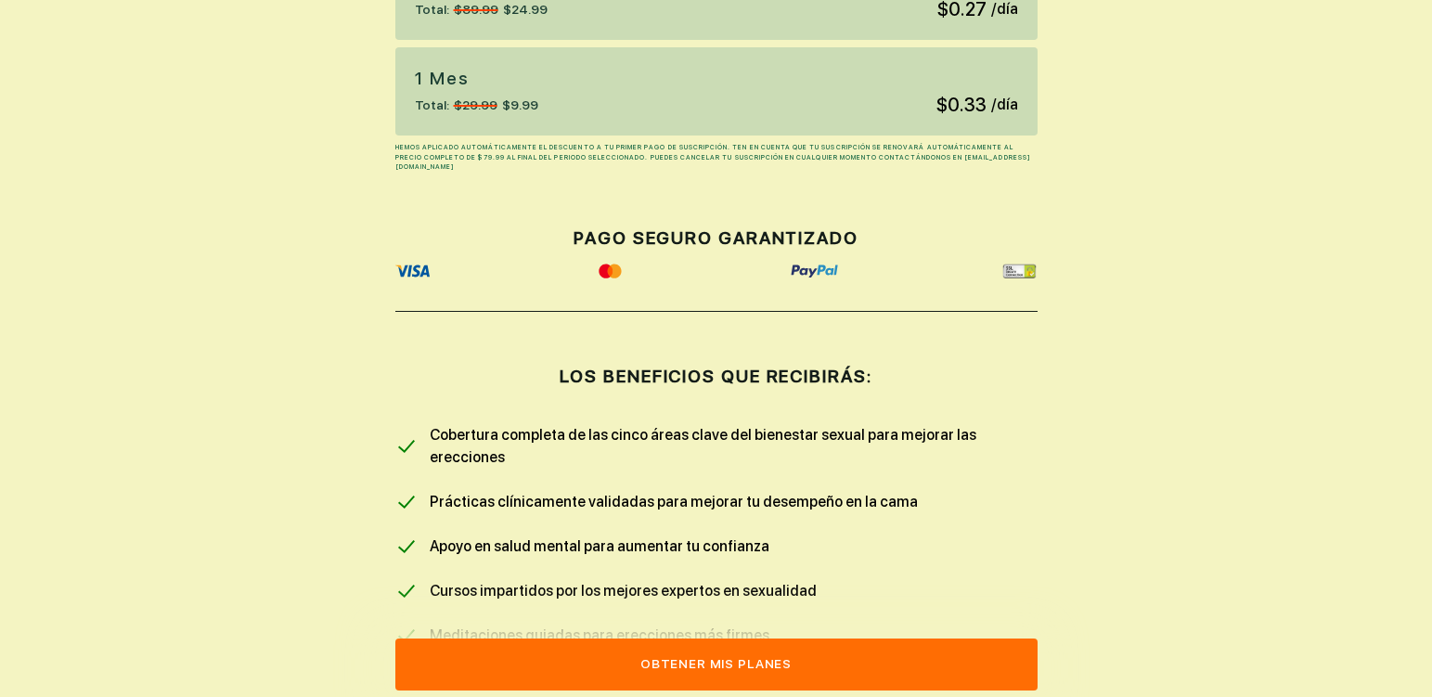
scroll to position [464, 0]
